Goal: Information Seeking & Learning: Understand process/instructions

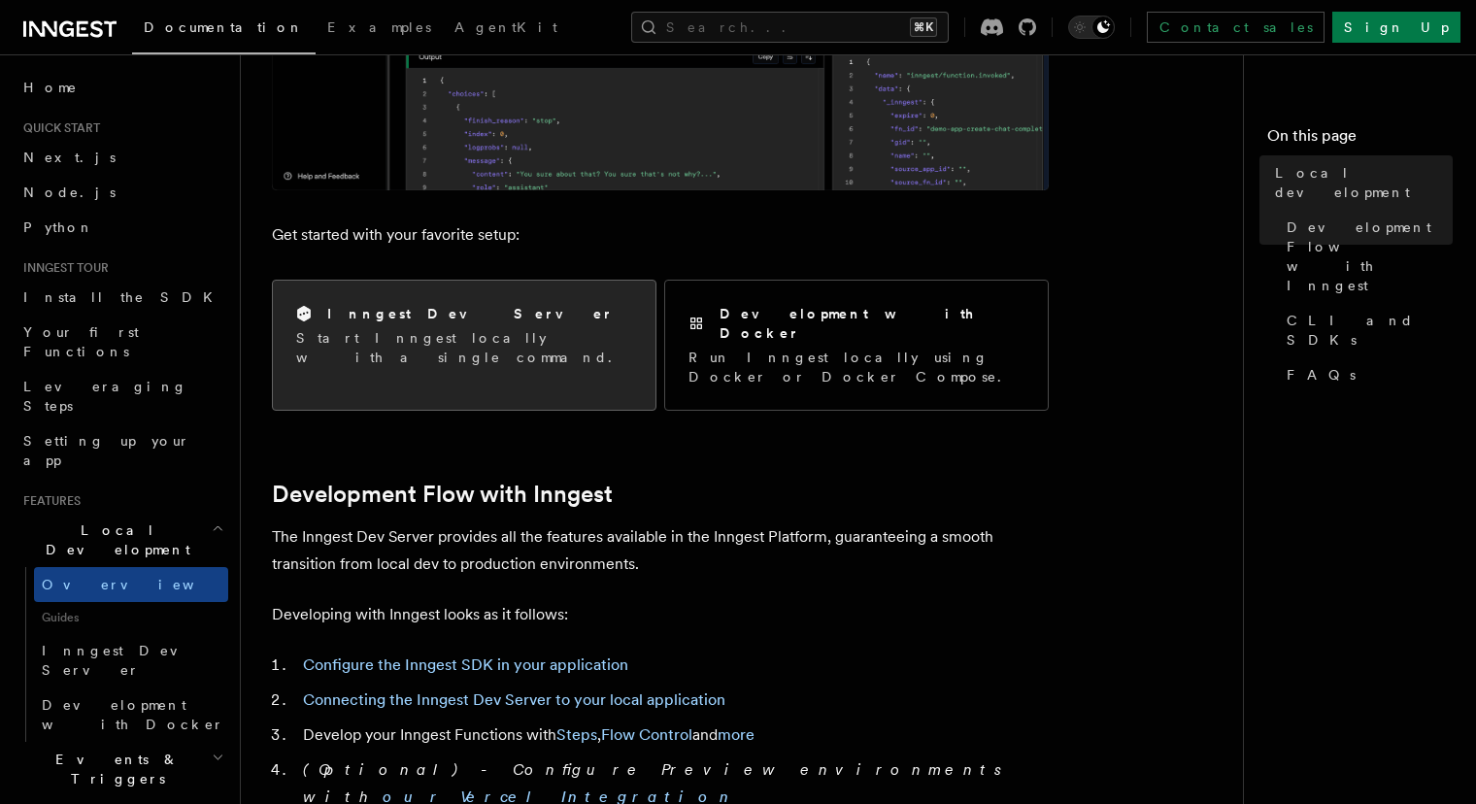
scroll to position [630, 0]
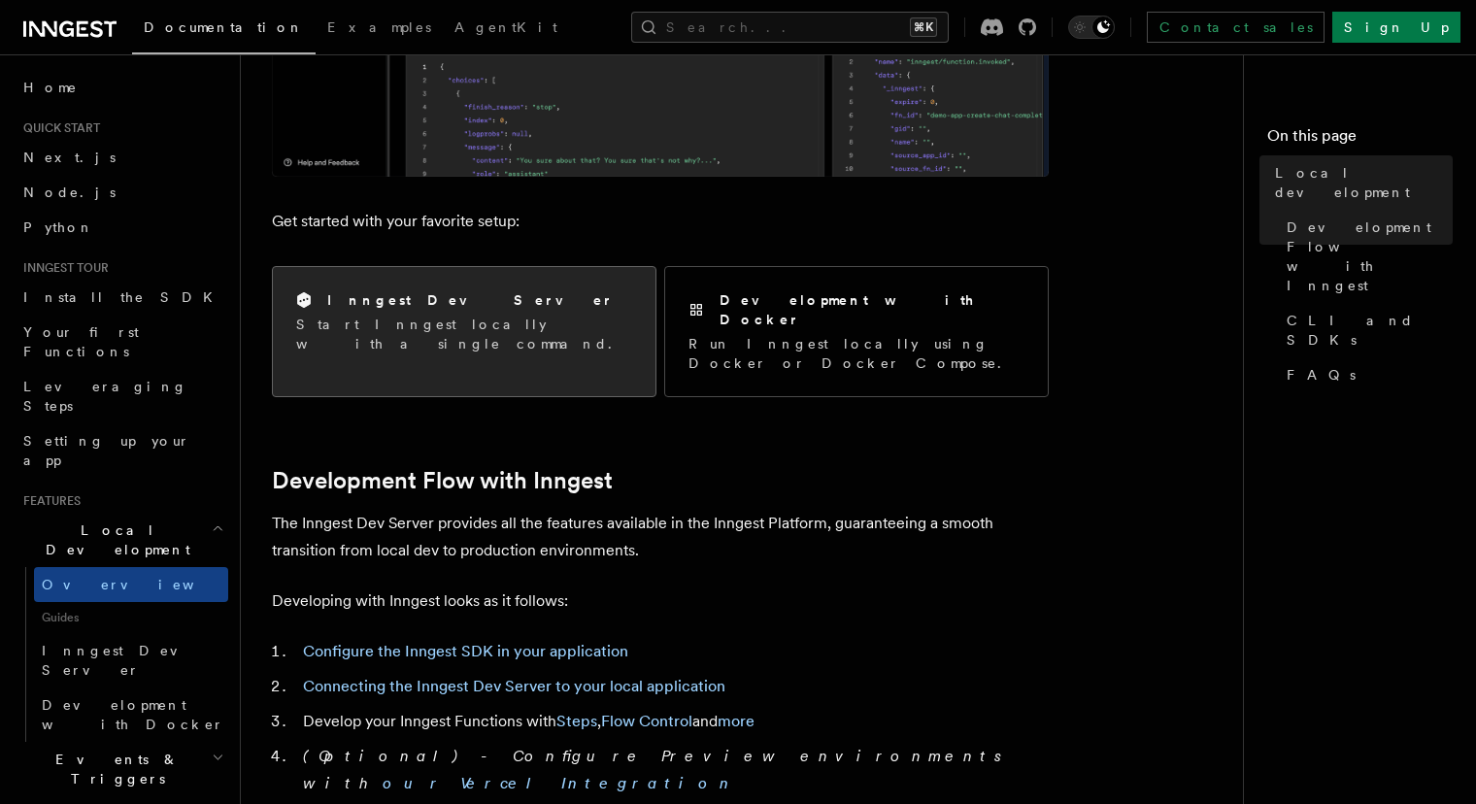
click at [554, 342] on div "Inngest Dev Server Start Inngest locally with a single command." at bounding box center [464, 322] width 383 height 110
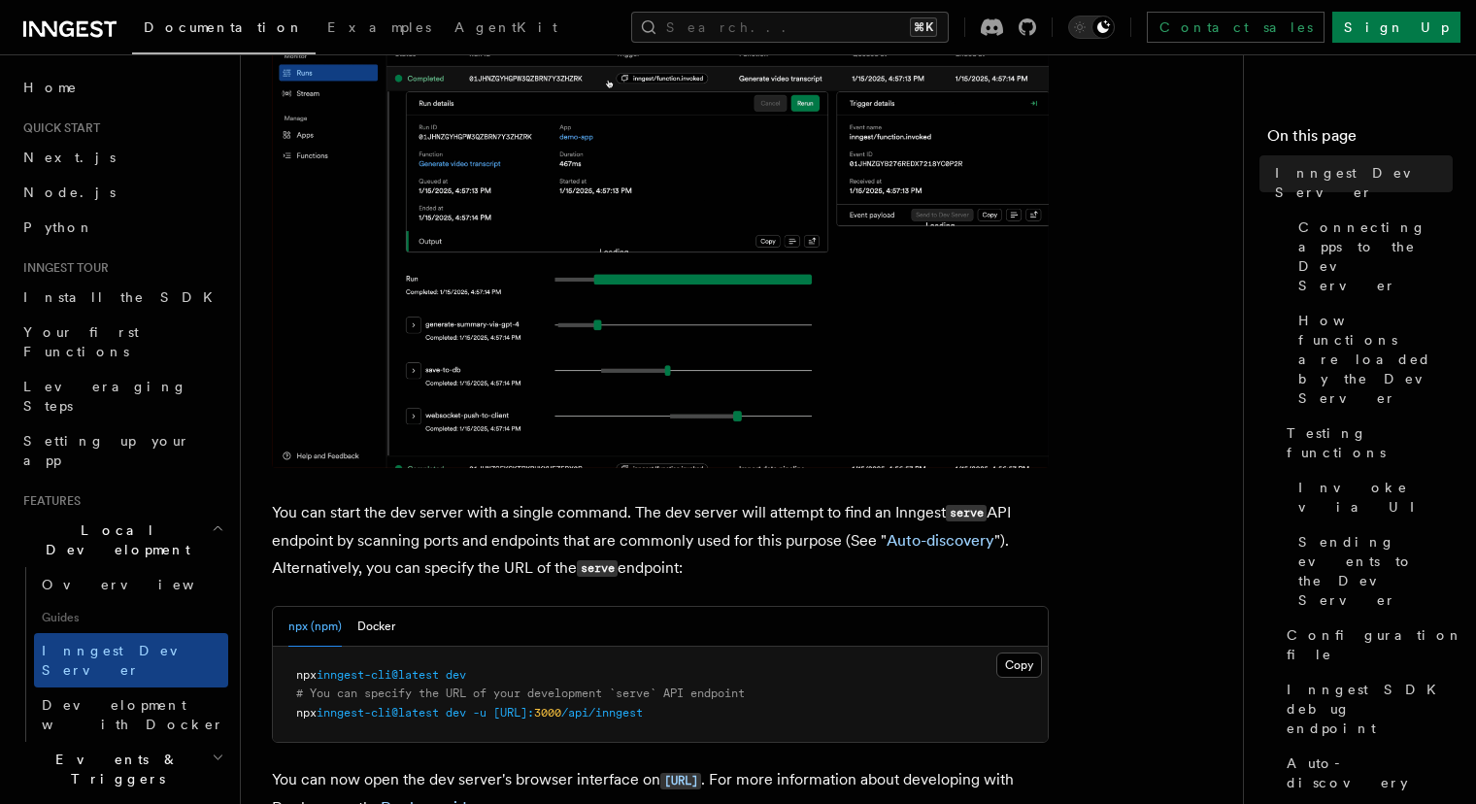
scroll to position [583, 0]
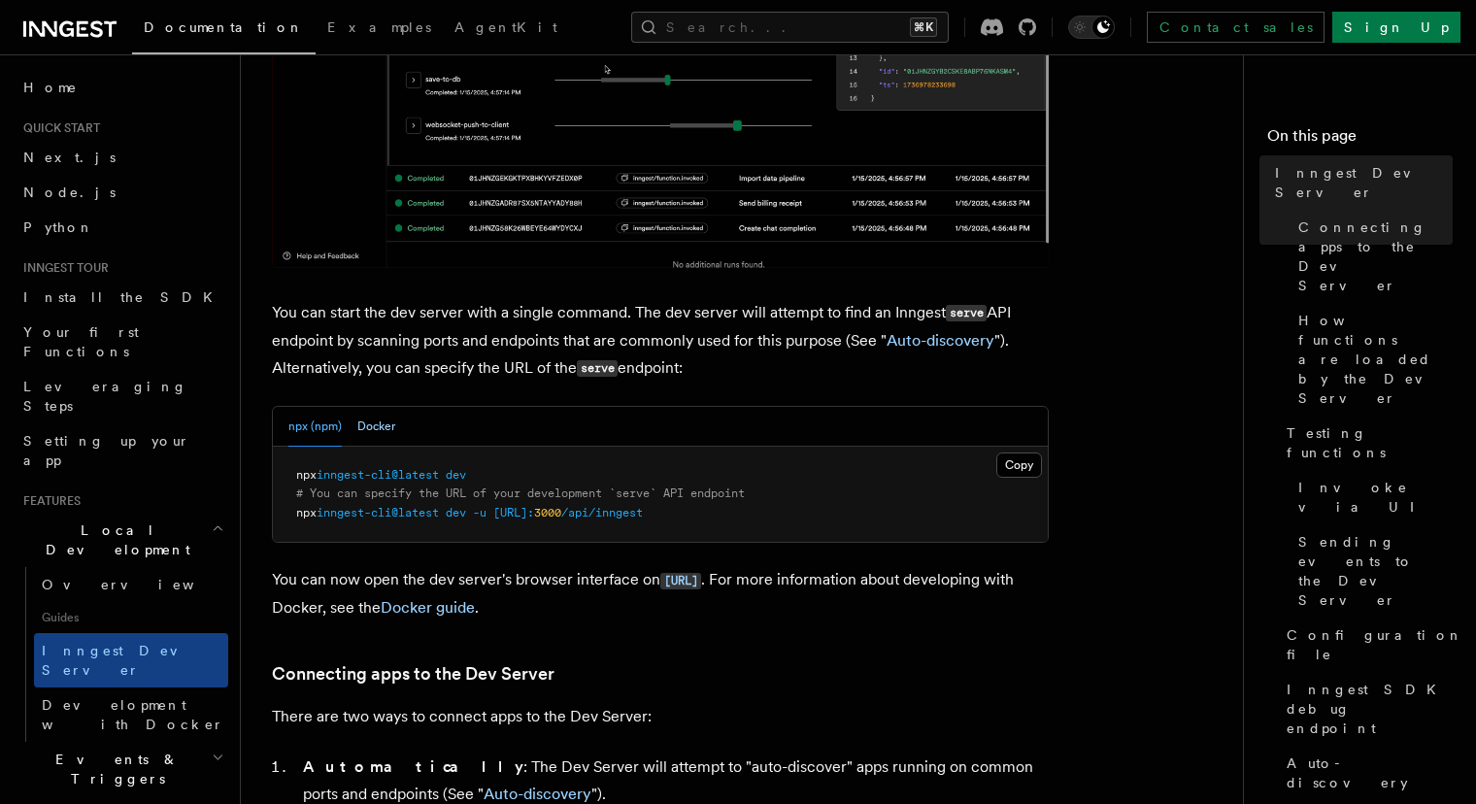
click at [383, 431] on button "Docker" at bounding box center [376, 427] width 38 height 40
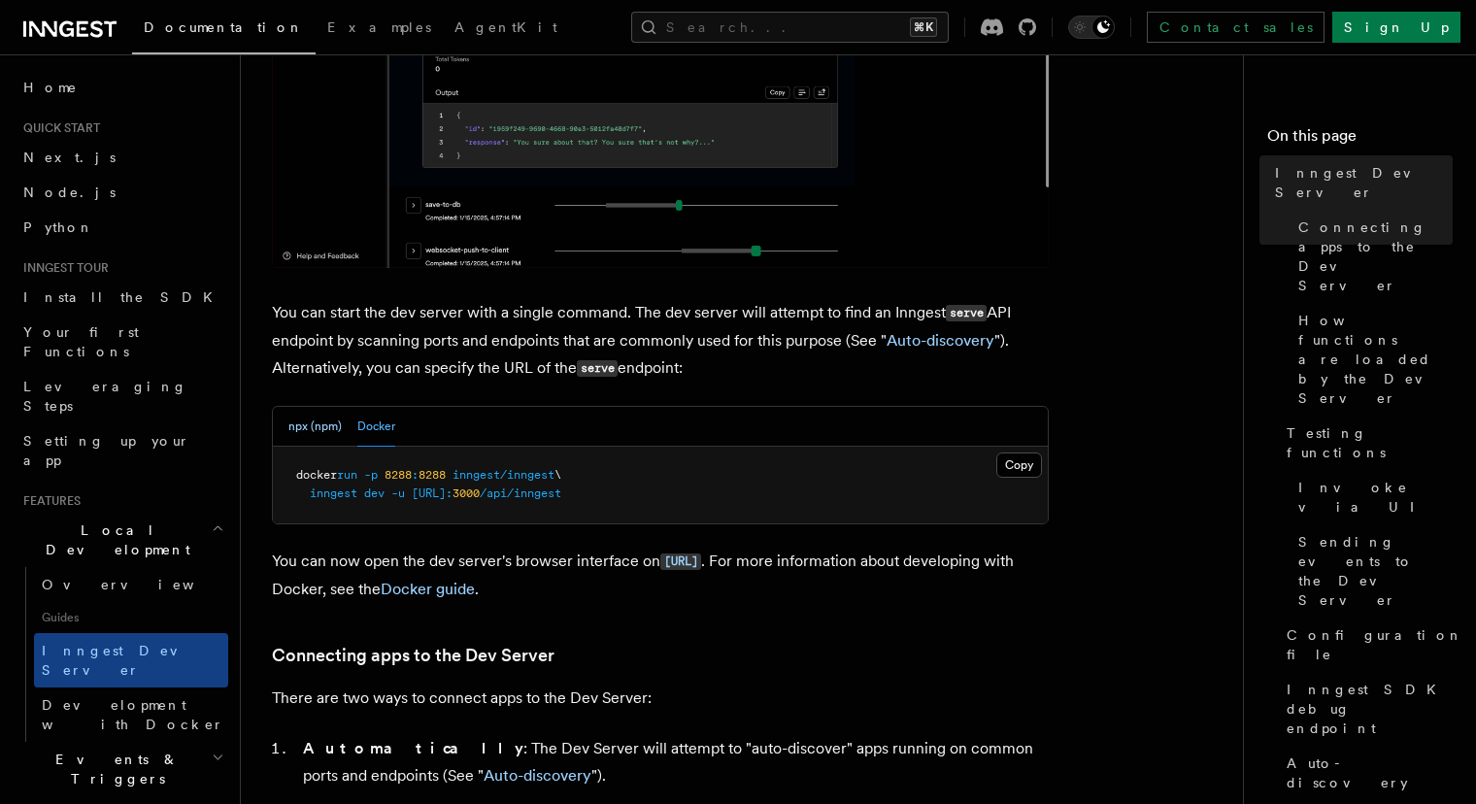
click at [316, 434] on button "npx (npm)" at bounding box center [314, 427] width 53 height 40
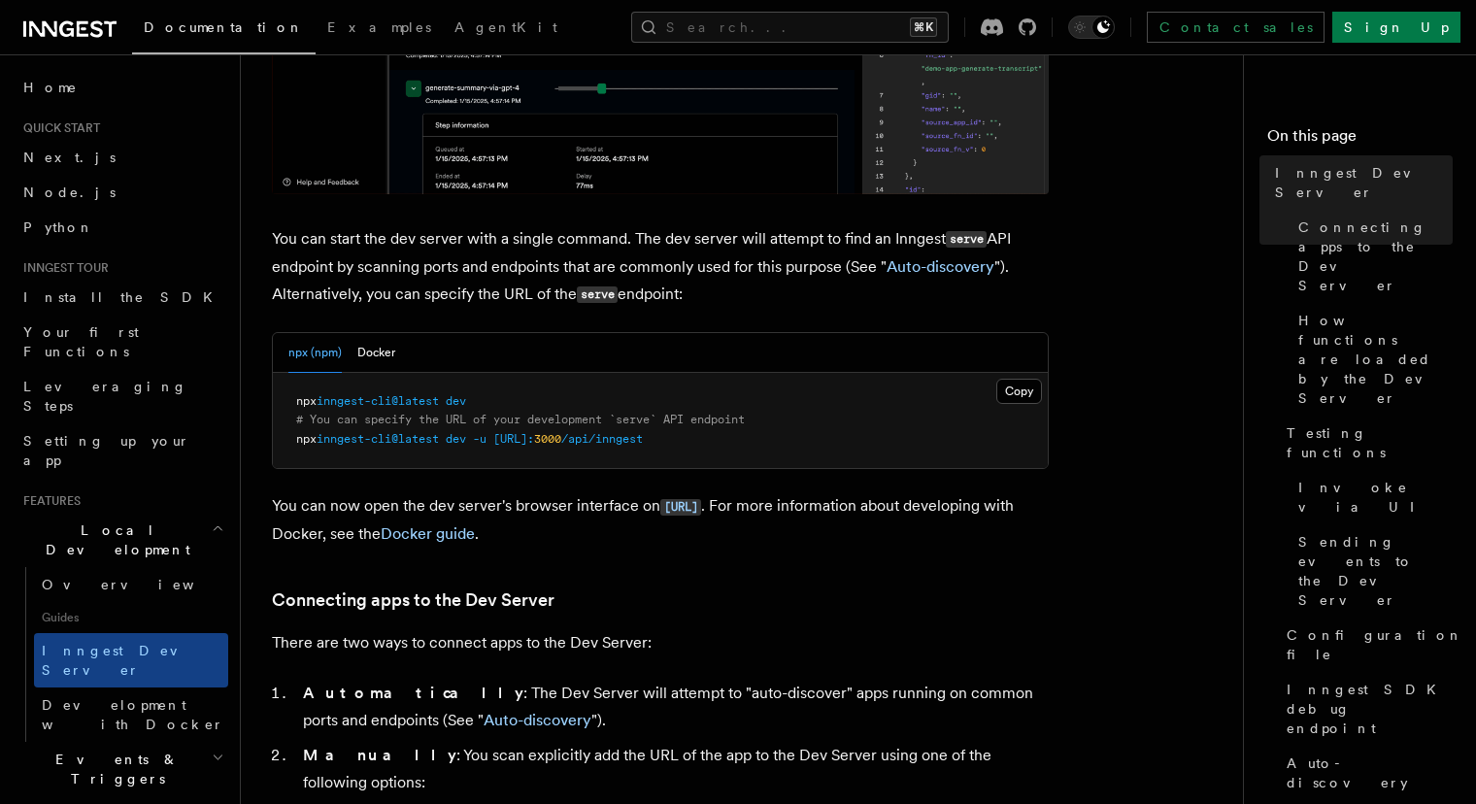
scroll to position [660, 0]
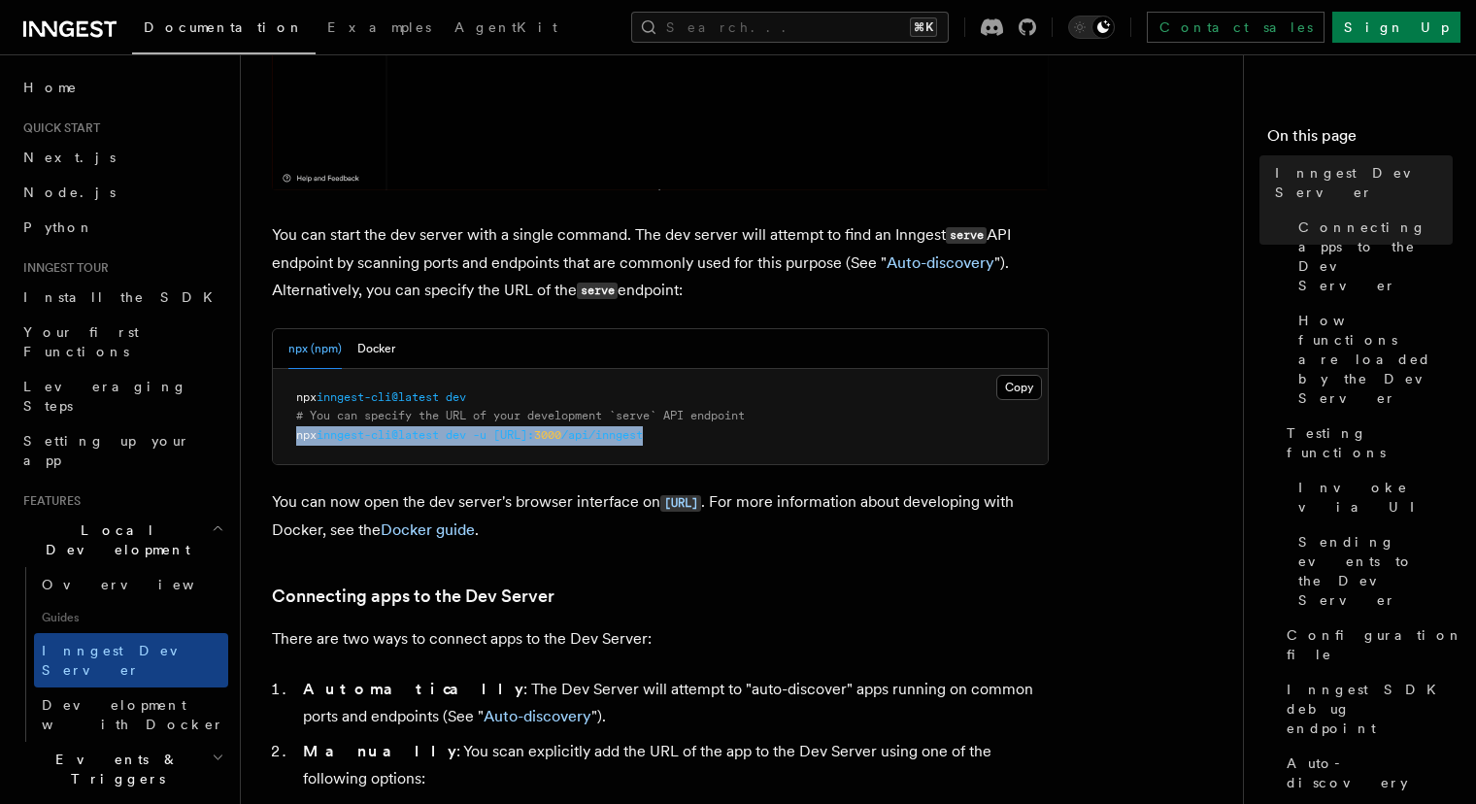
drag, startPoint x: 736, startPoint y: 435, endPoint x: 296, endPoint y: 445, distance: 440.1
click at [296, 445] on pre "npx inngest-cli@latest dev # You can specify the URL of your development `serve…" at bounding box center [660, 417] width 775 height 96
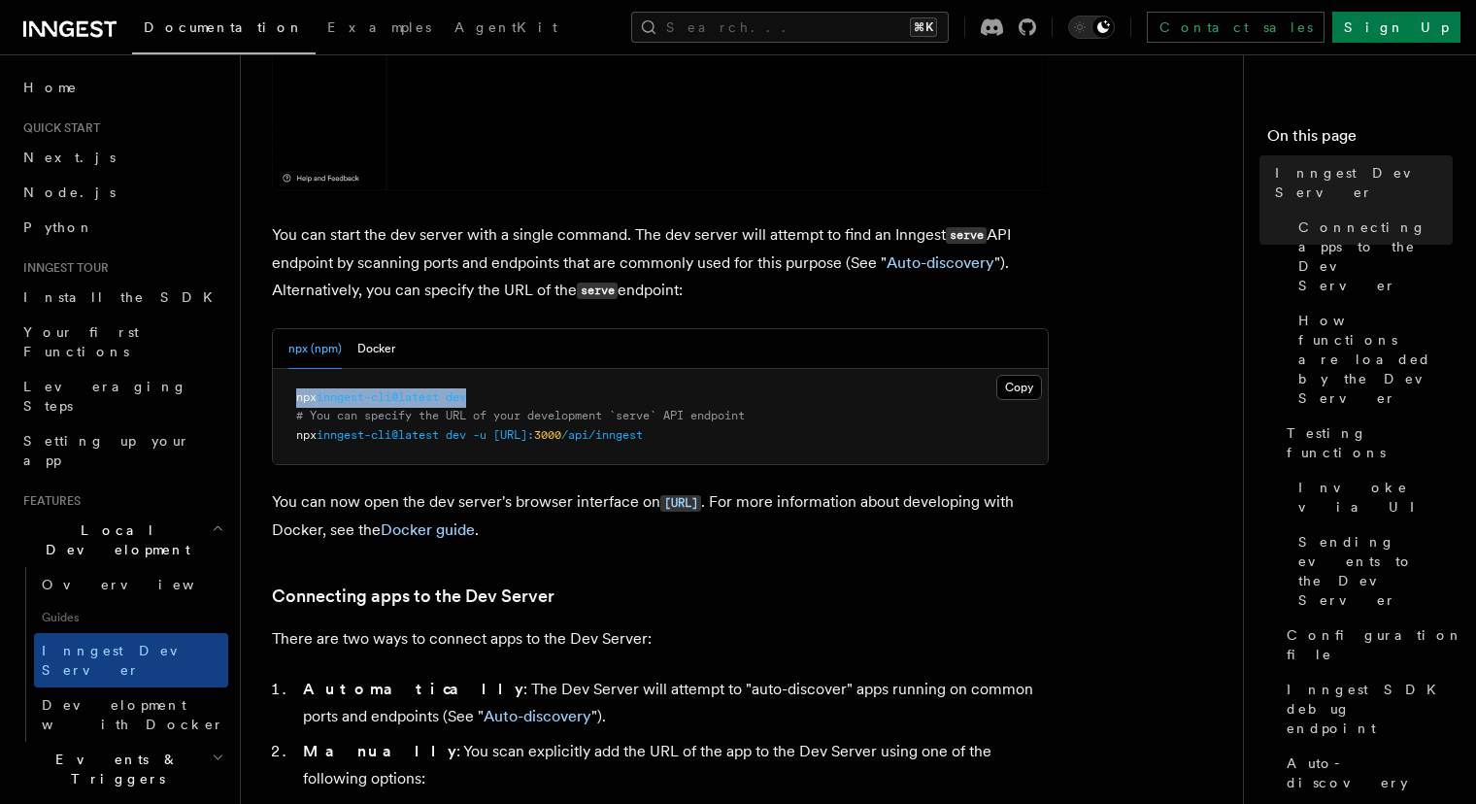
drag, startPoint x: 481, startPoint y: 400, endPoint x: 286, endPoint y: 399, distance: 195.2
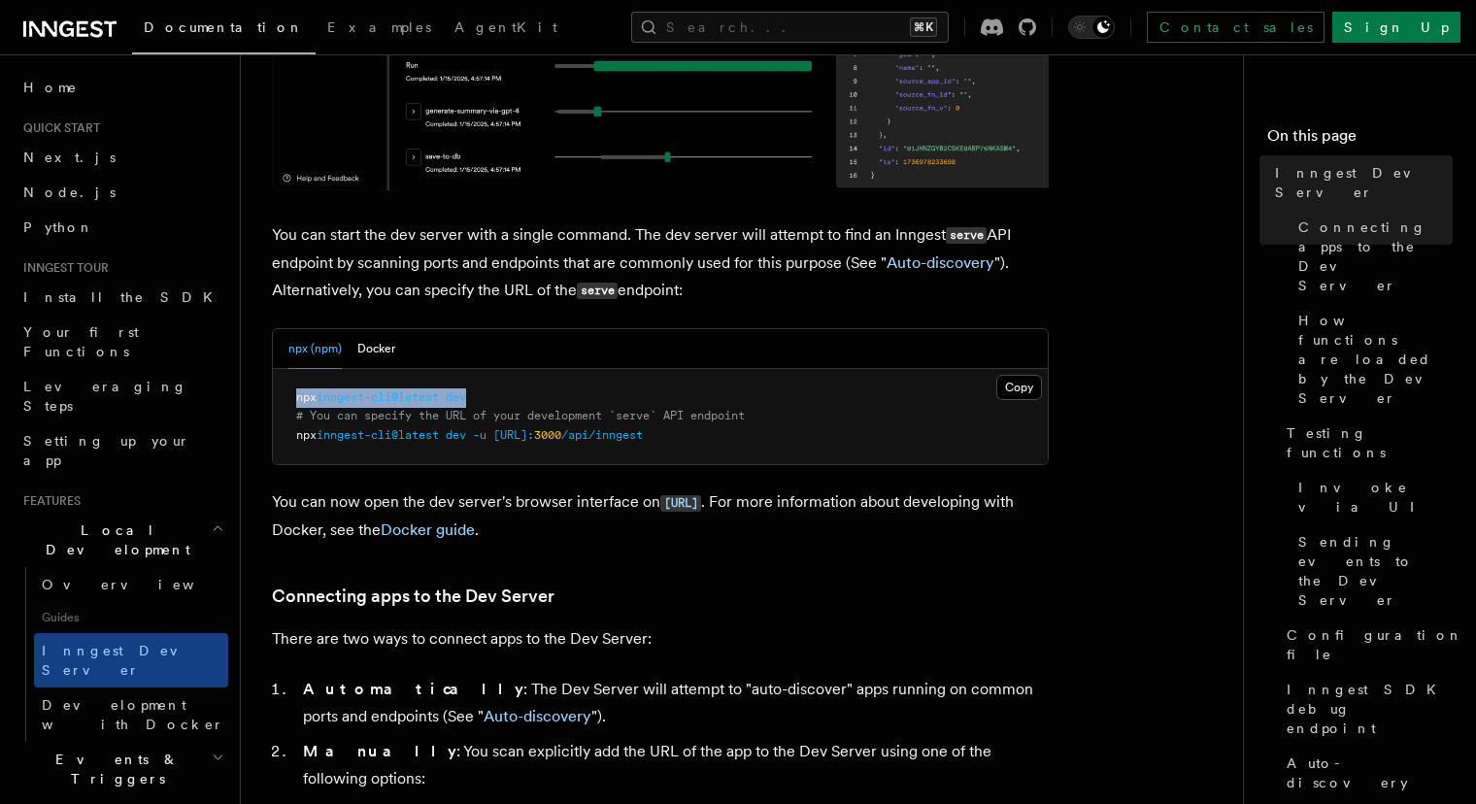
click at [286, 399] on pre "npx inngest-cli@latest dev # You can specify the URL of your development `serve…" at bounding box center [660, 417] width 775 height 96
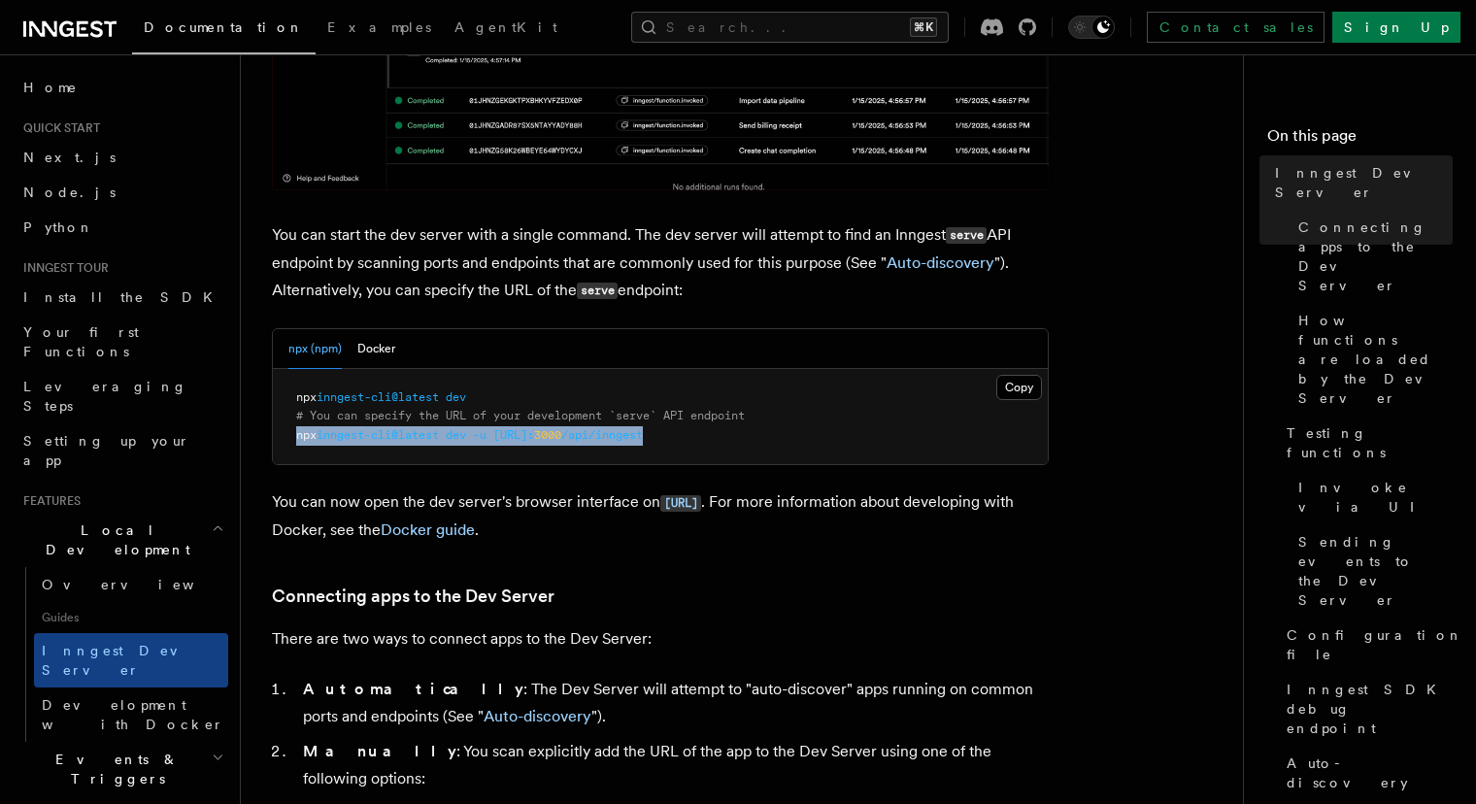
drag, startPoint x: 740, startPoint y: 439, endPoint x: 291, endPoint y: 439, distance: 448.8
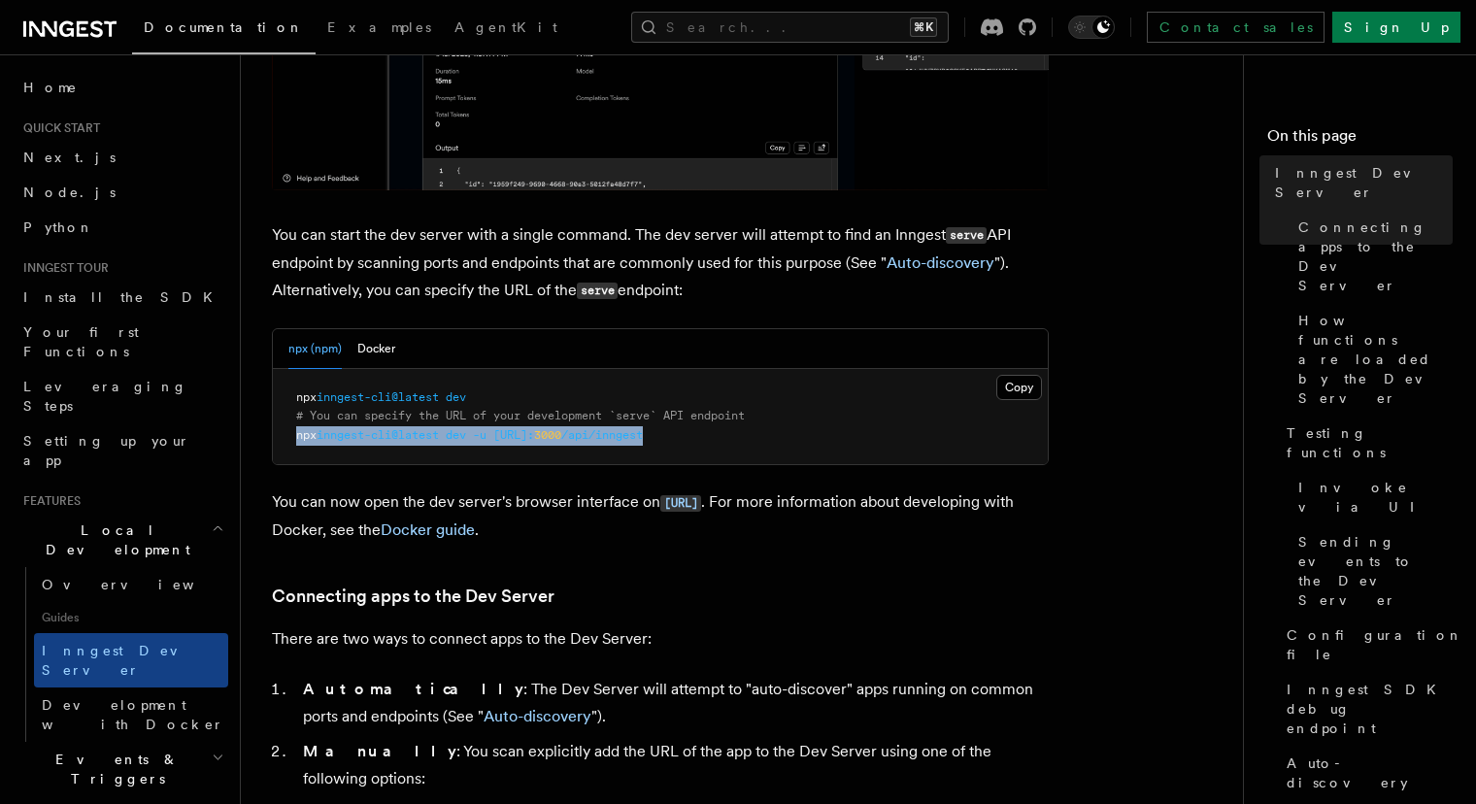
click at [291, 439] on pre "npx inngest-cli@latest dev # You can specify the URL of your development `serve…" at bounding box center [660, 417] width 775 height 96
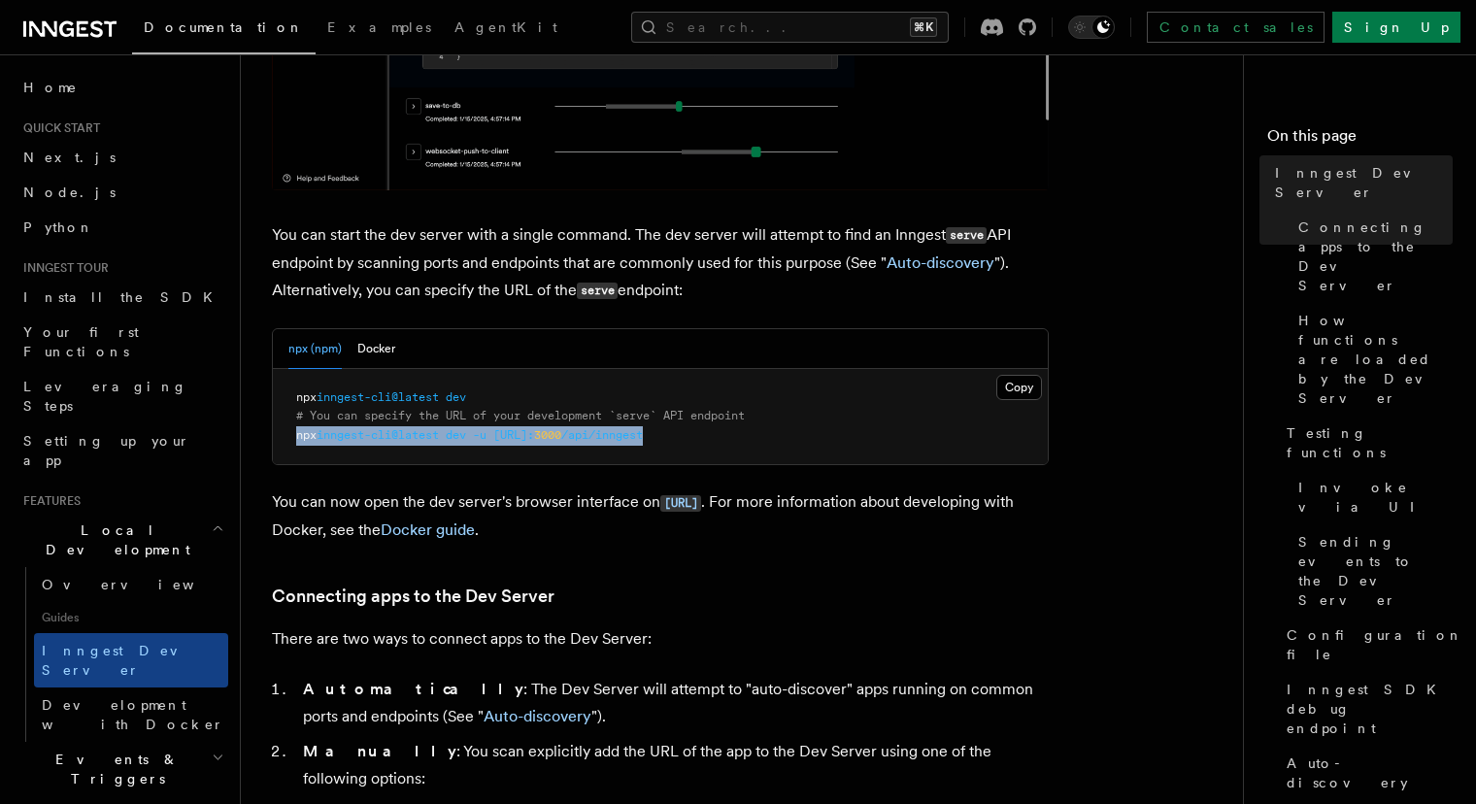
copy span "npx inngest-cli@latest dev -u [URL]: 3000 /api/inngest"
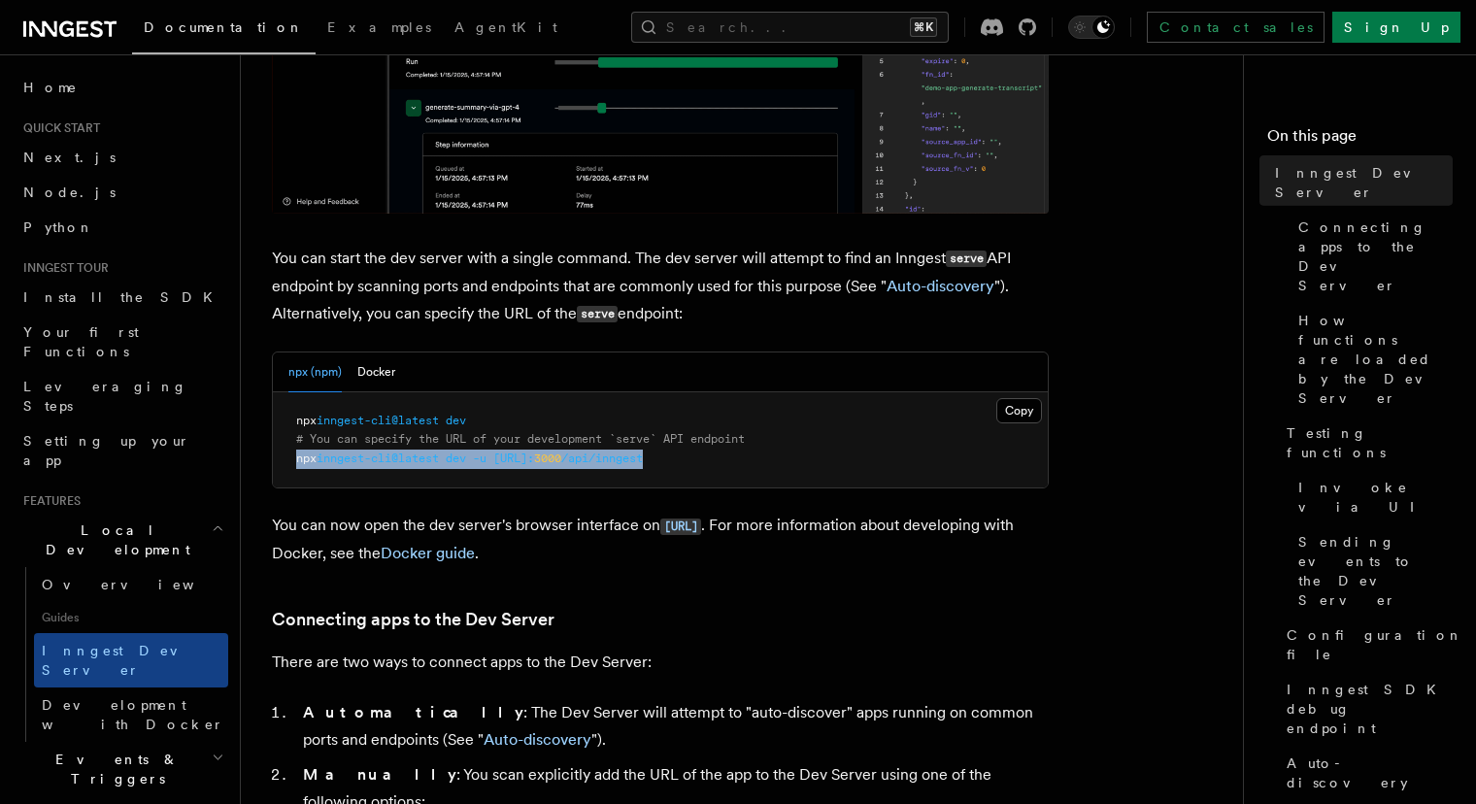
scroll to position [695, 0]
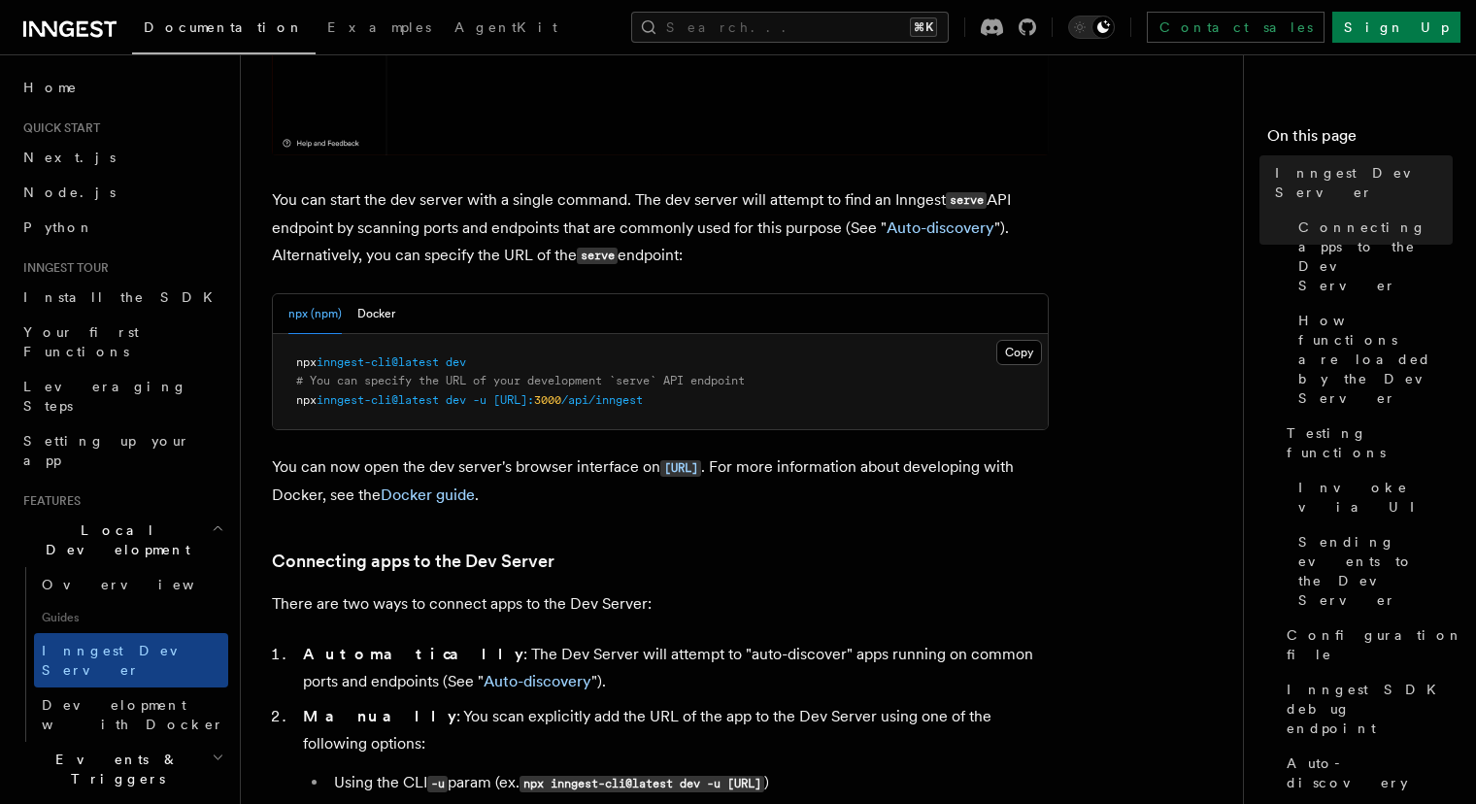
click at [525, 352] on pre "npx inngest-cli@latest dev # You can specify the URL of your development `serve…" at bounding box center [660, 382] width 775 height 96
drag, startPoint x: 723, startPoint y: 401, endPoint x: 272, endPoint y: 401, distance: 450.7
click at [272, 401] on div "npx (npm) Docker Copy Copied npx inngest-cli@latest dev # You can specify the U…" at bounding box center [660, 362] width 777 height 138
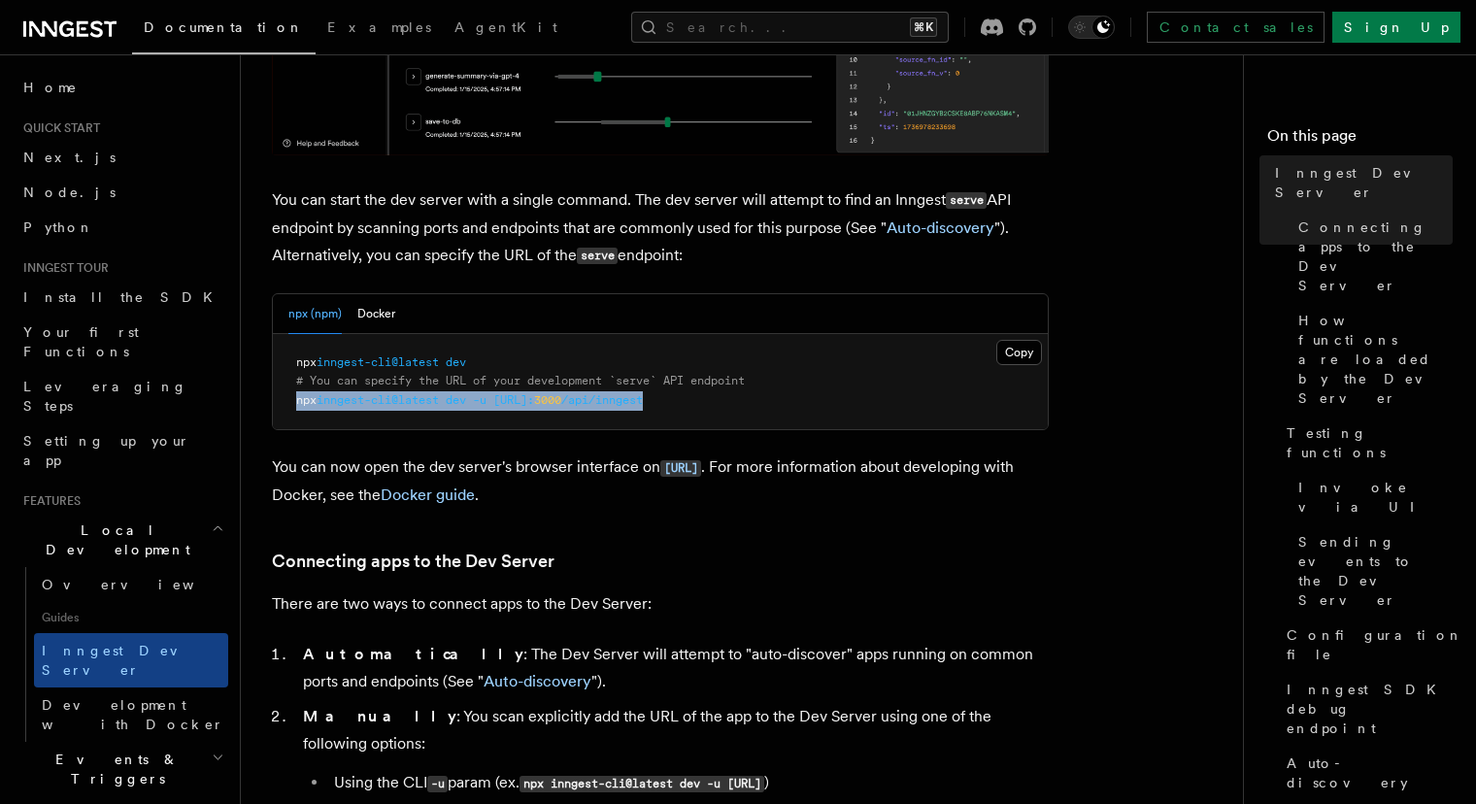
copy span "npx inngest-cli@latest dev -u [URL]: 3000 /api/inngest"
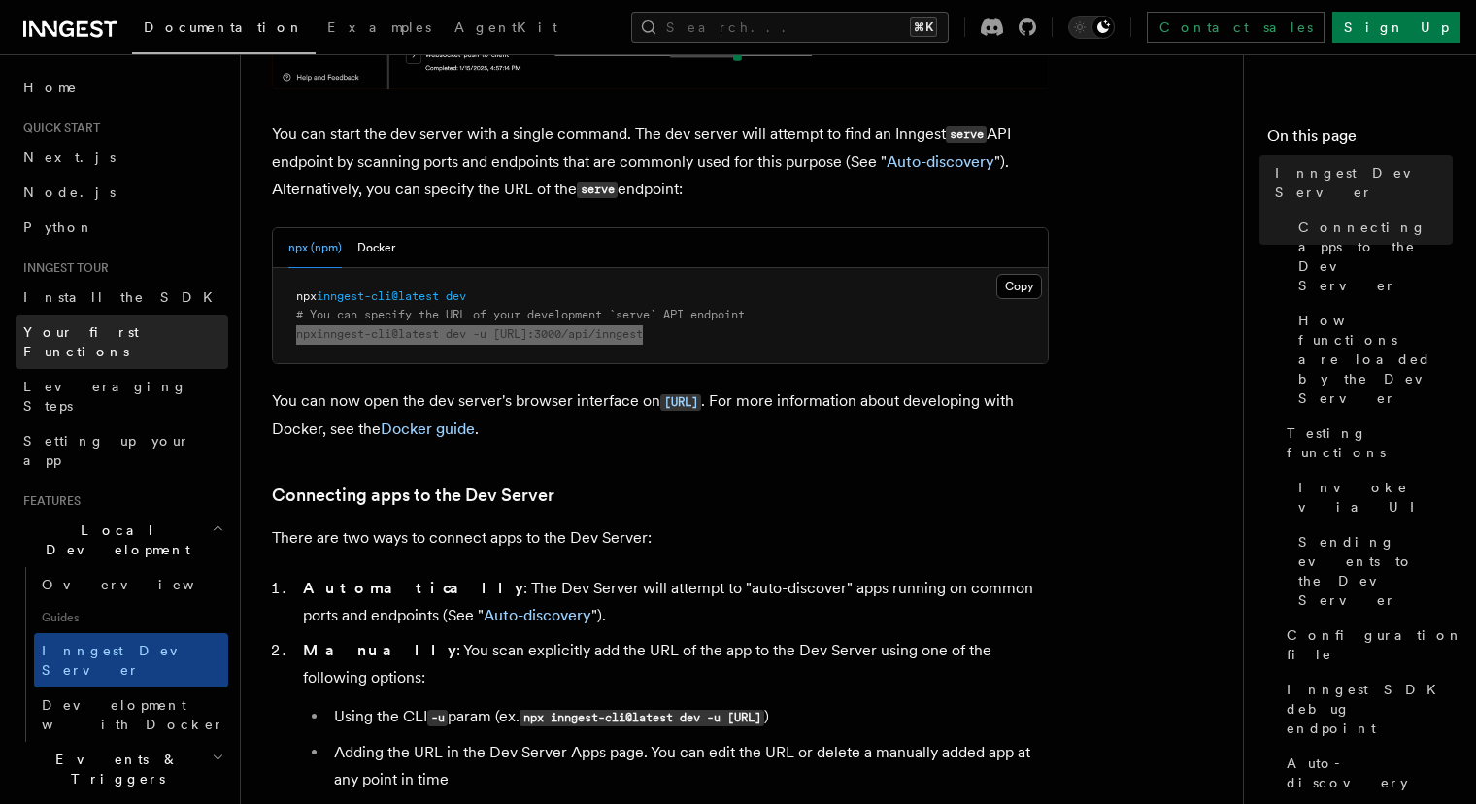
scroll to position [717, 0]
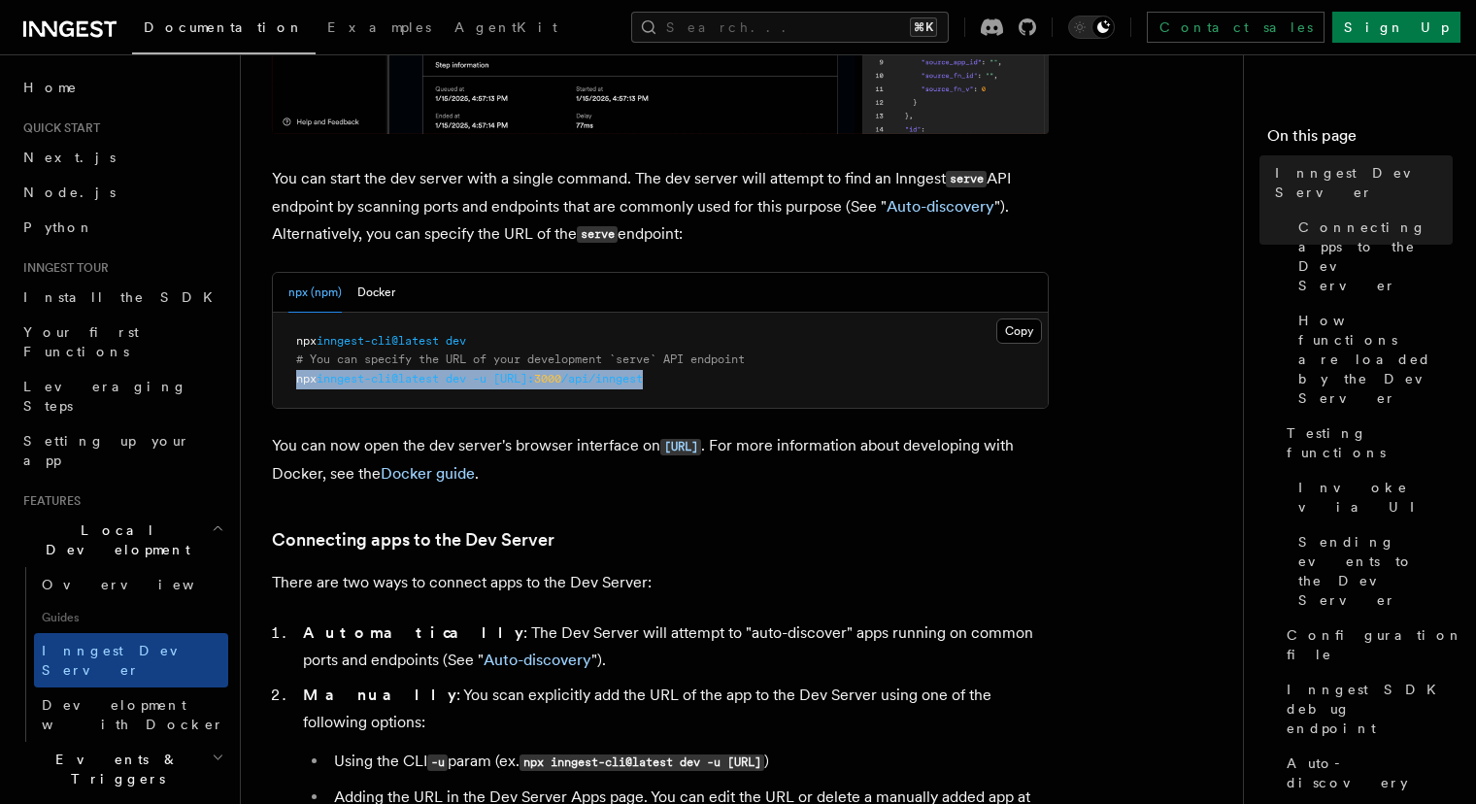
click at [771, 545] on h3 "Connecting apps to the Dev Server" at bounding box center [660, 539] width 777 height 27
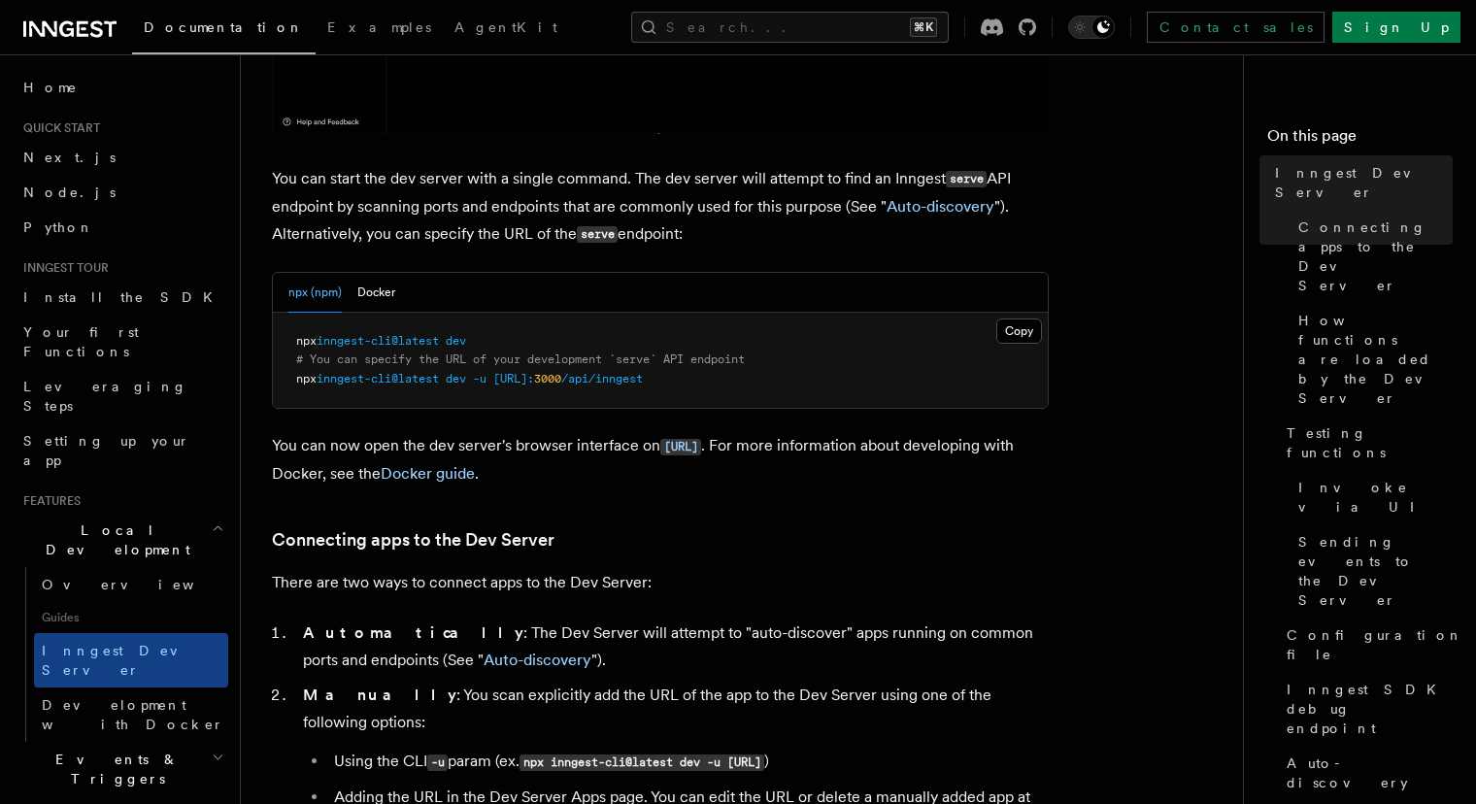
click at [771, 545] on h3 "Connecting apps to the Dev Server" at bounding box center [660, 539] width 777 height 27
click at [87, 21] on icon at bounding box center [83, 29] width 12 height 16
